Goal: Download file/media

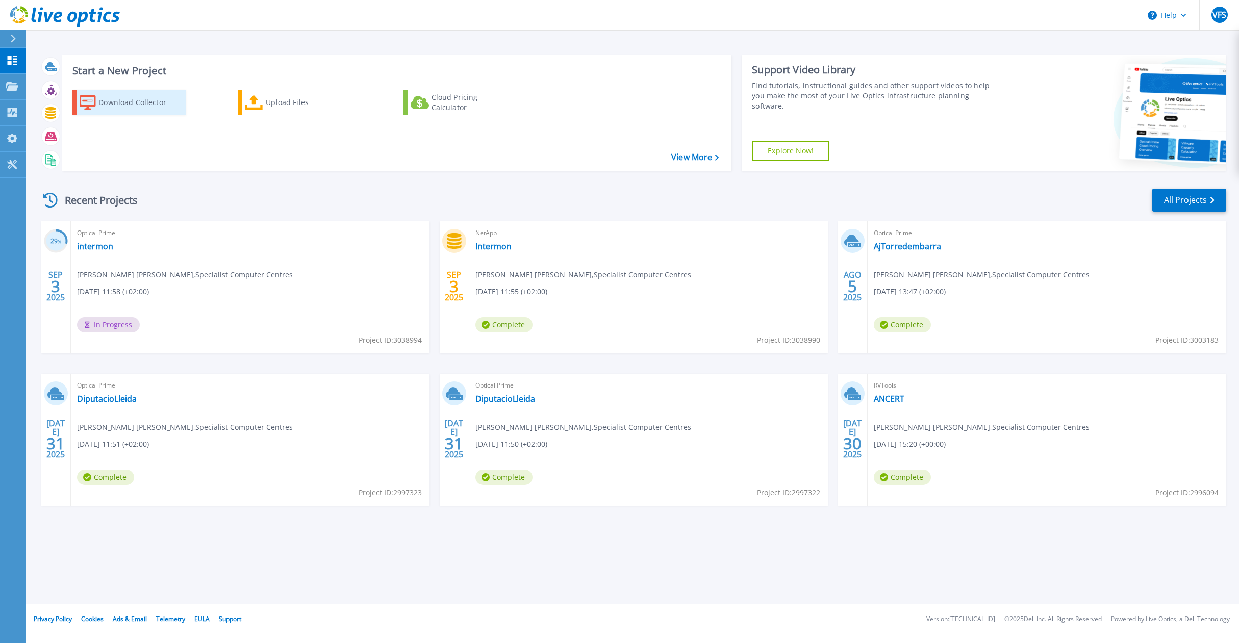
click at [128, 102] on div "Download Collector" at bounding box center [139, 102] width 82 height 20
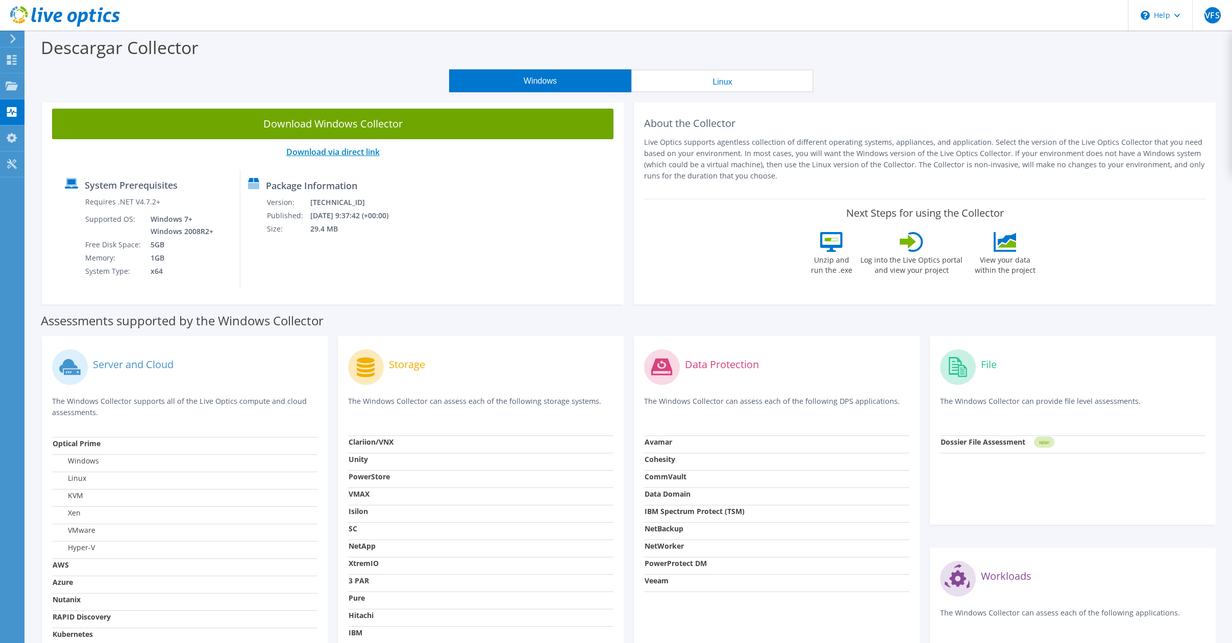
click at [345, 149] on link "Download via direct link" at bounding box center [332, 151] width 93 height 11
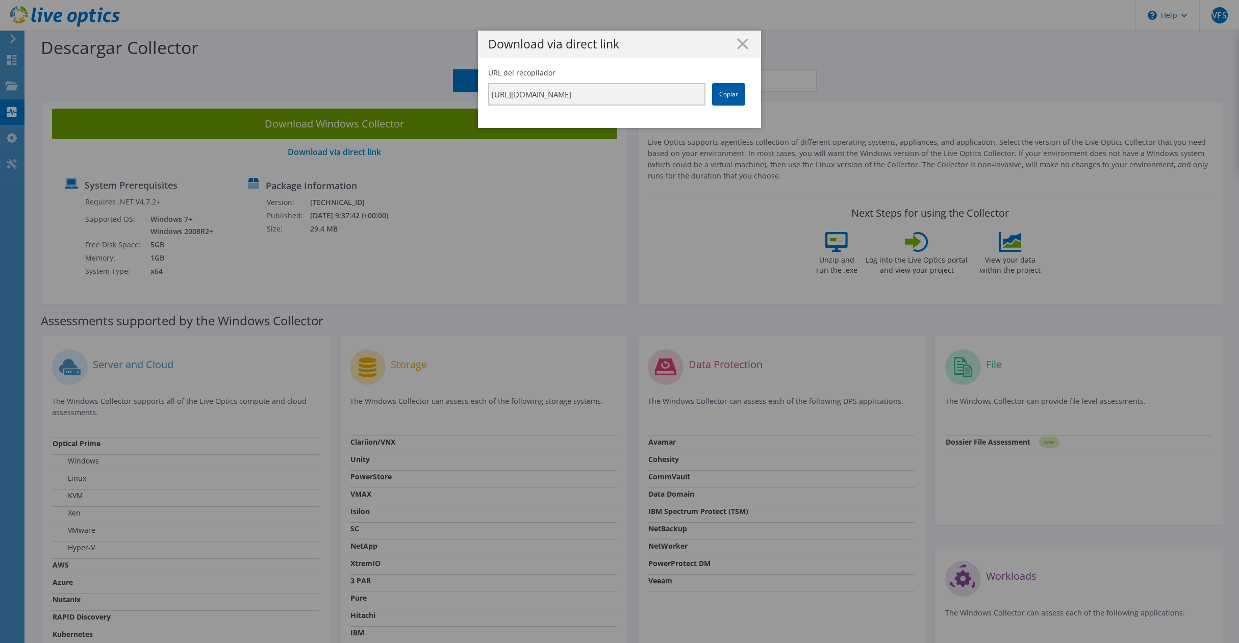
click at [722, 96] on link "Copiar" at bounding box center [728, 94] width 33 height 22
click at [732, 42] on h1 "Download via direct link" at bounding box center [619, 44] width 263 height 12
click at [738, 40] on line at bounding box center [743, 44] width 10 height 10
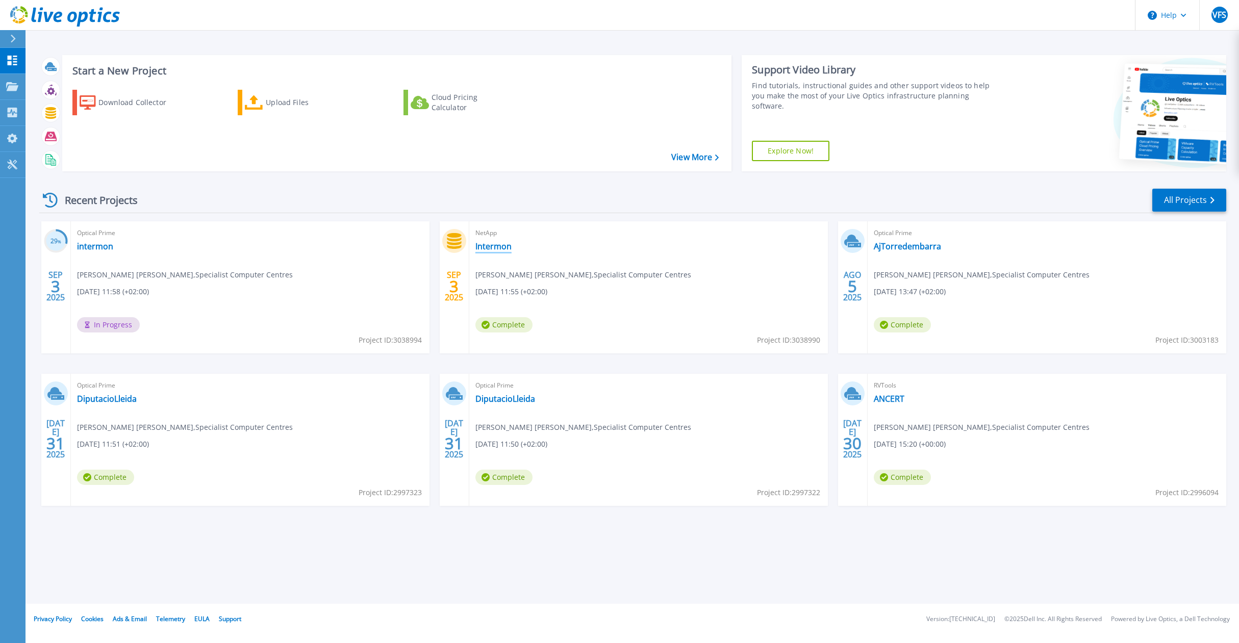
click at [494, 244] on link "Intermon" at bounding box center [494, 246] width 36 height 10
